Goal: Information Seeking & Learning: Learn about a topic

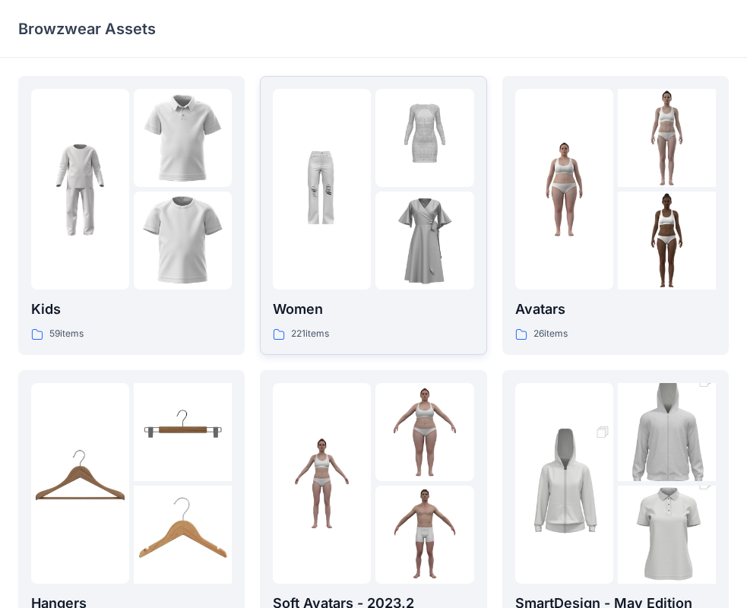
click at [301, 229] on img at bounding box center [322, 189] width 98 height 98
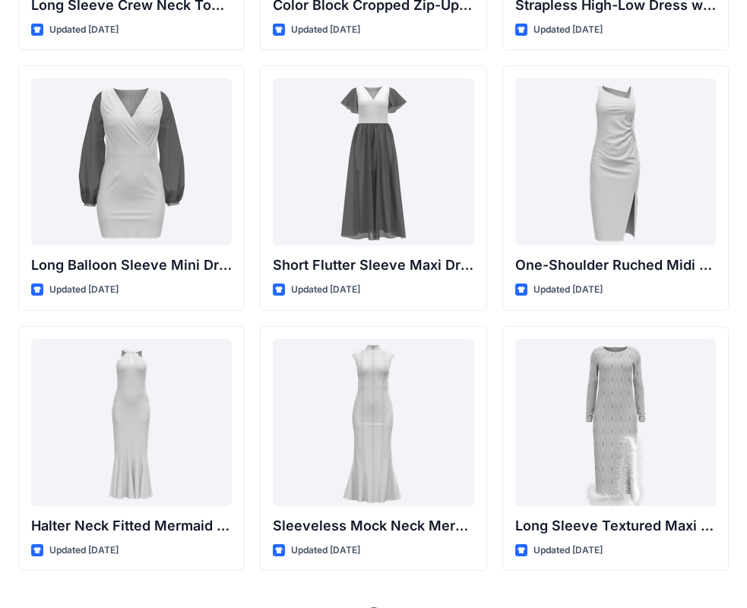
scroll to position [532, 0]
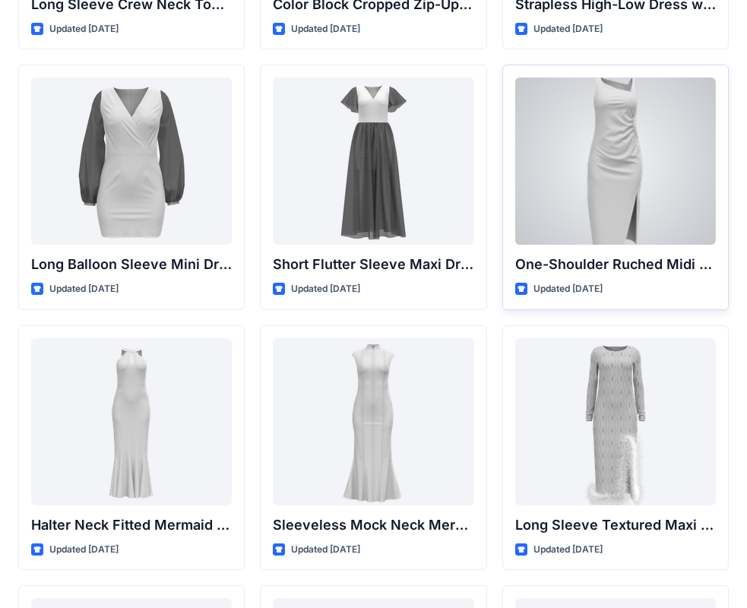
click at [595, 152] on div at bounding box center [615, 160] width 200 height 167
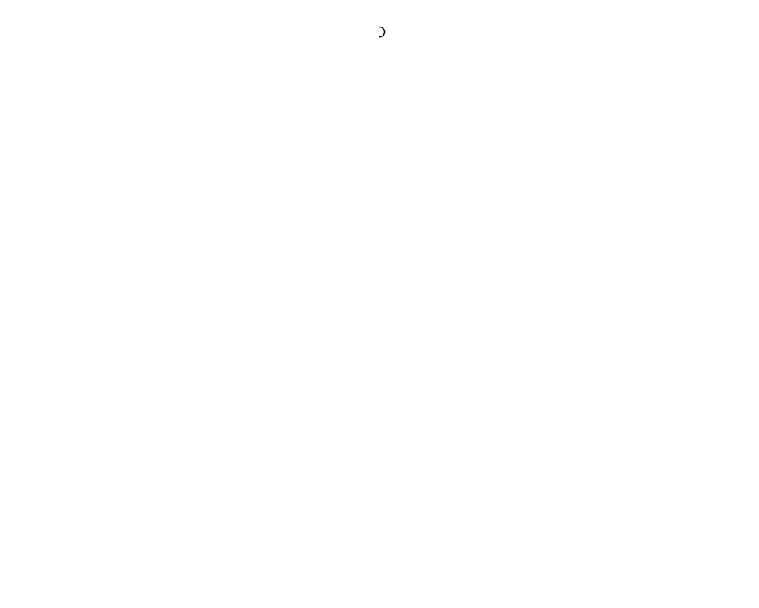
click at [595, 152] on div at bounding box center [379, 304] width 759 height 608
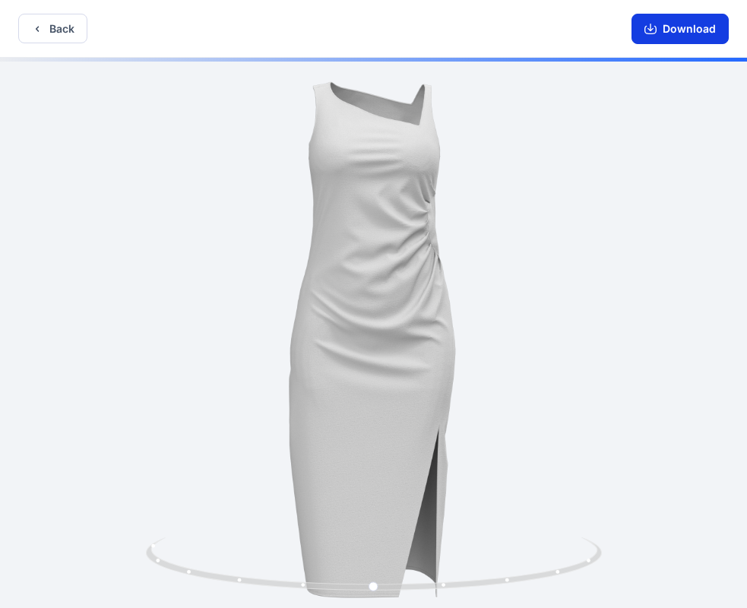
click at [655, 28] on icon "button" at bounding box center [650, 29] width 12 height 12
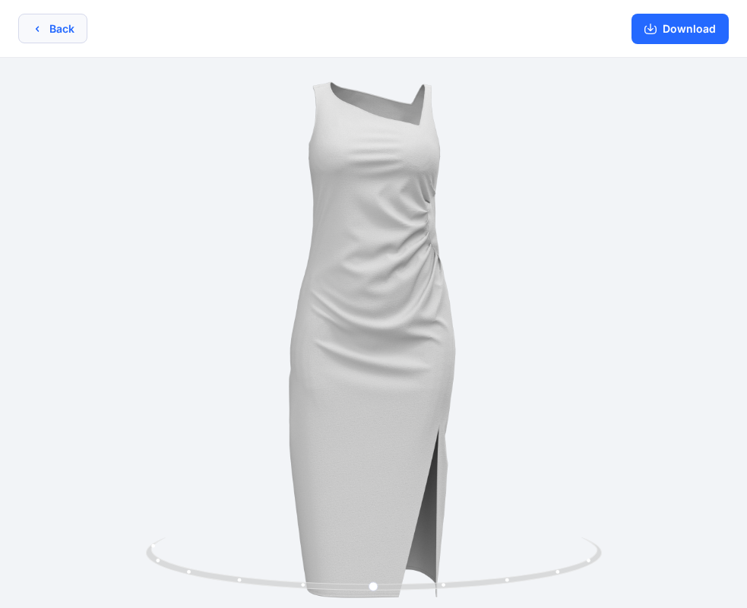
click at [57, 33] on button "Back" at bounding box center [52, 29] width 69 height 30
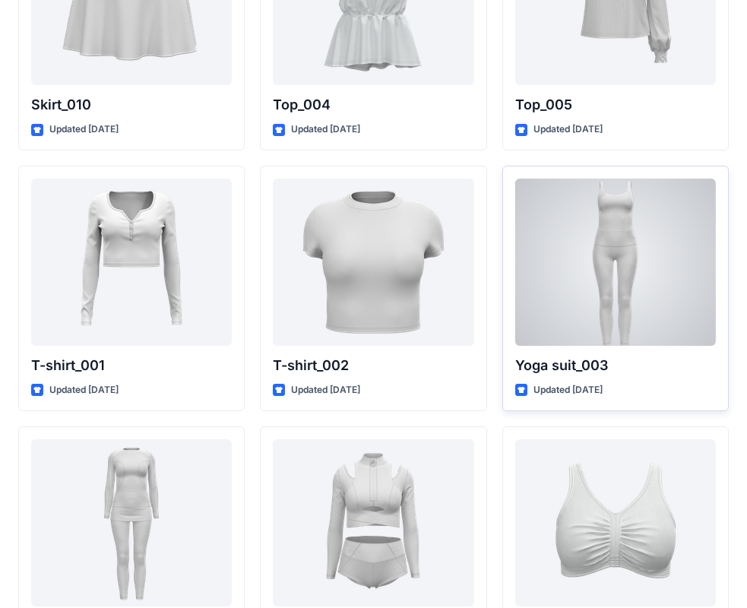
scroll to position [8231, 0]
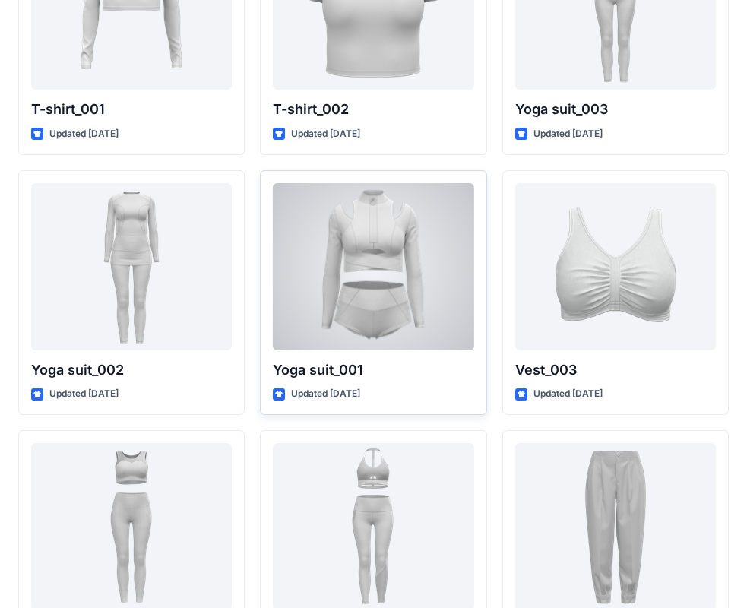
click at [393, 291] on div at bounding box center [373, 266] width 200 height 167
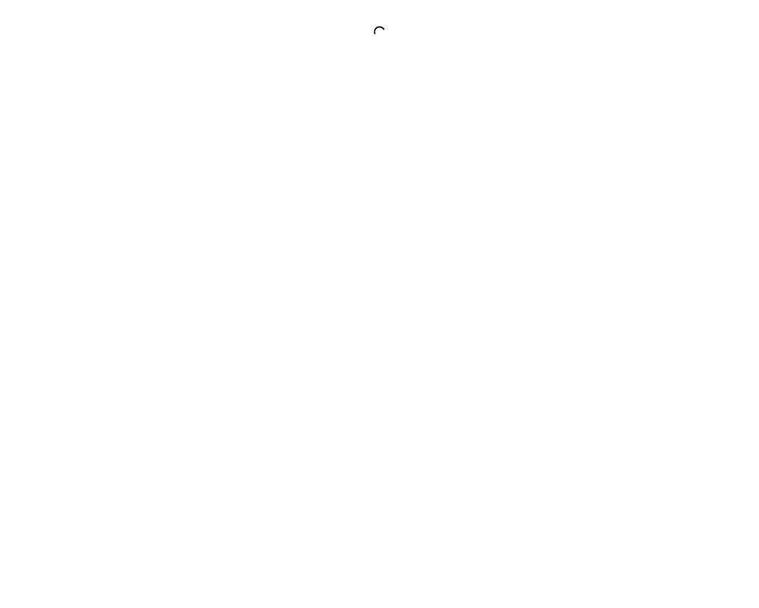
click at [393, 291] on div at bounding box center [379, 304] width 759 height 608
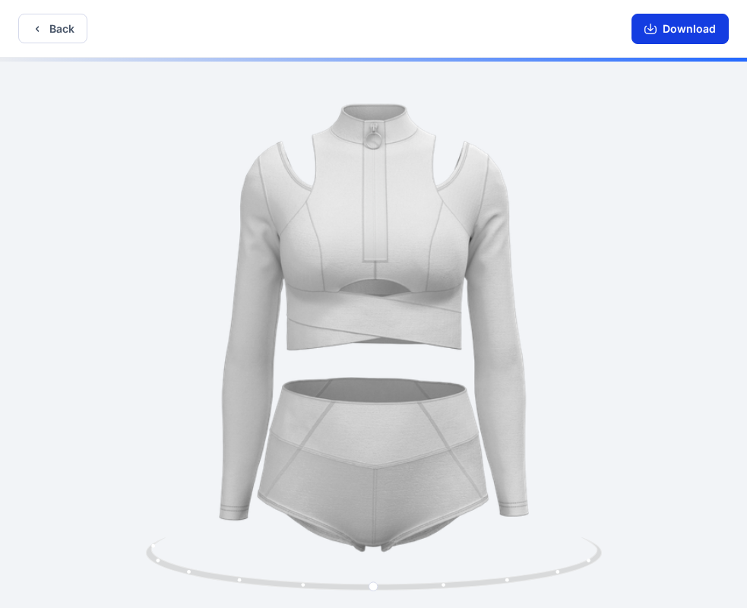
click at [654, 23] on icon "button" at bounding box center [650, 29] width 12 height 12
